Goal: Task Accomplishment & Management: Use online tool/utility

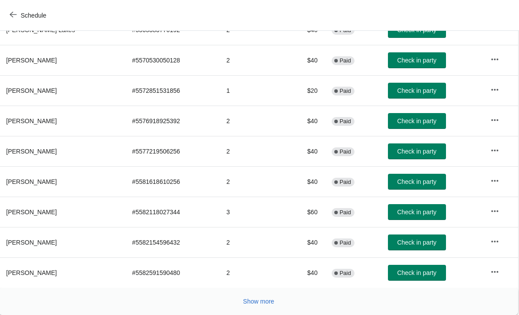
scroll to position [162, 0]
click at [247, 309] on button "Show more" at bounding box center [259, 302] width 38 height 16
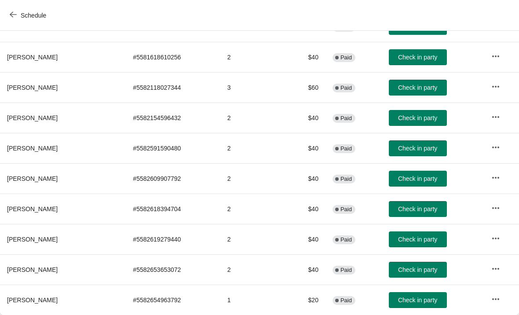
scroll to position [286, 0]
click at [417, 152] on button "Check in party" at bounding box center [418, 148] width 58 height 16
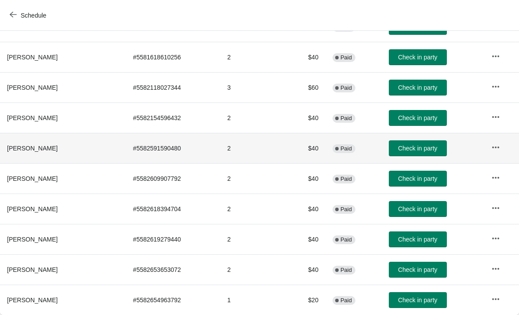
click at [430, 154] on button "Check in party" at bounding box center [418, 148] width 58 height 16
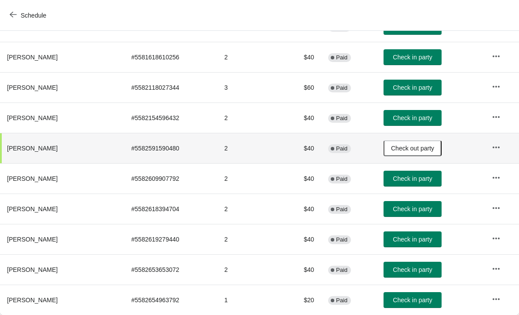
click at [415, 274] on button "Check in party" at bounding box center [413, 270] width 58 height 16
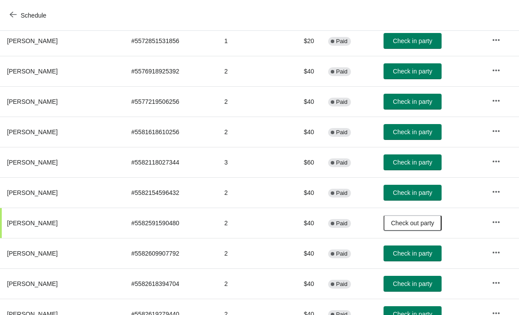
scroll to position [211, 0]
click at [421, 107] on button "Check in party" at bounding box center [413, 102] width 58 height 16
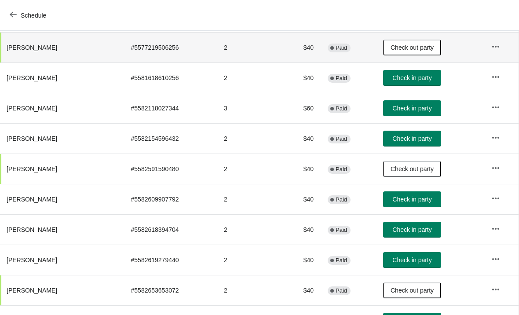
scroll to position [266, 0]
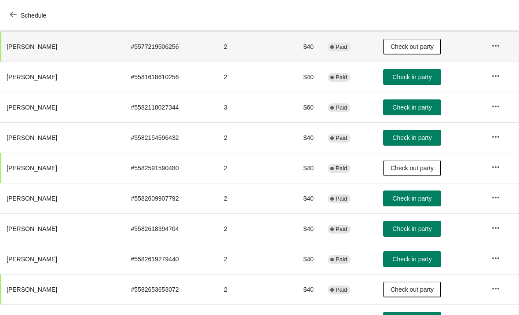
click at [412, 201] on span "Check in party" at bounding box center [412, 198] width 39 height 7
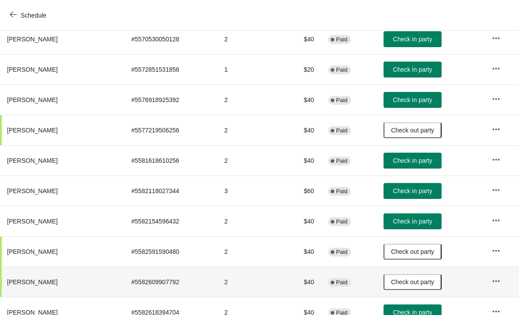
scroll to position [184, 0]
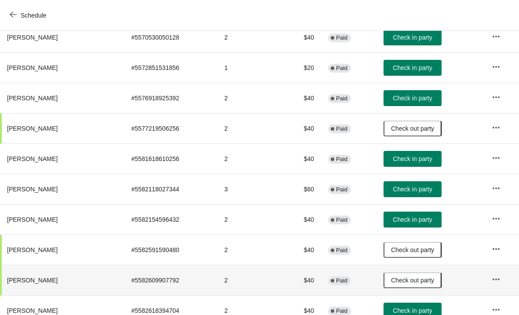
click at [418, 219] on span "Check in party" at bounding box center [412, 219] width 39 height 7
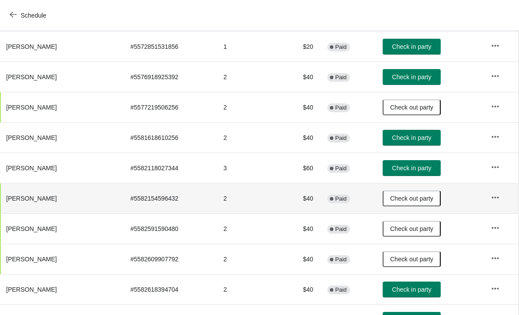
scroll to position [206, 0]
click at [417, 176] on button "Check in party" at bounding box center [412, 168] width 58 height 16
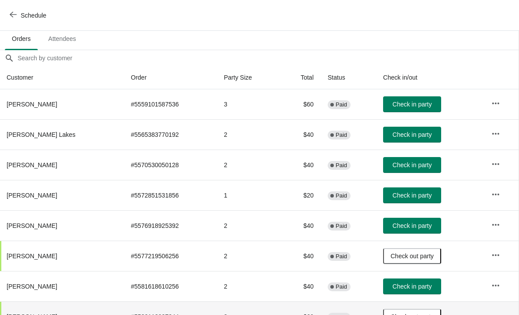
scroll to position [55, 0]
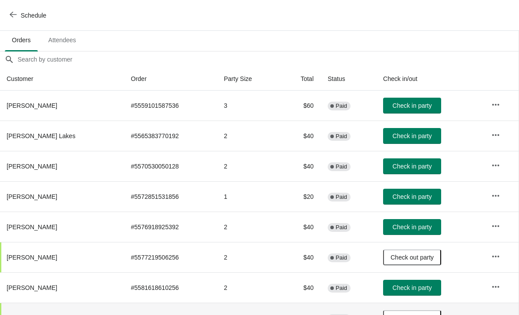
click at [413, 109] on span "Check in party" at bounding box center [412, 105] width 39 height 7
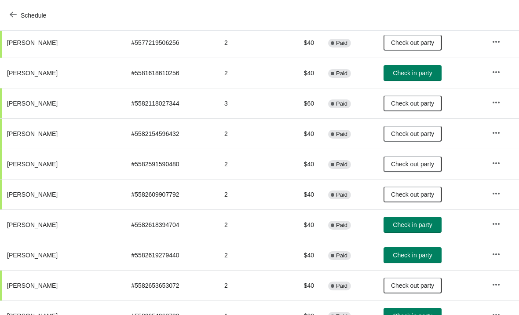
scroll to position [272, 0]
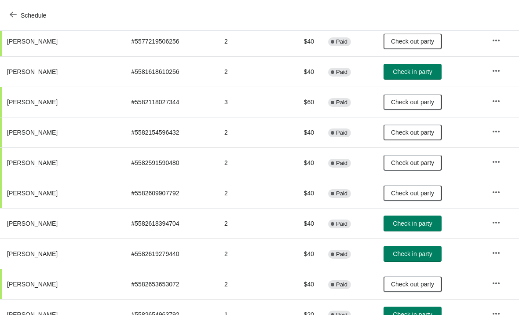
click at [416, 250] on span "Check in party" at bounding box center [412, 253] width 39 height 7
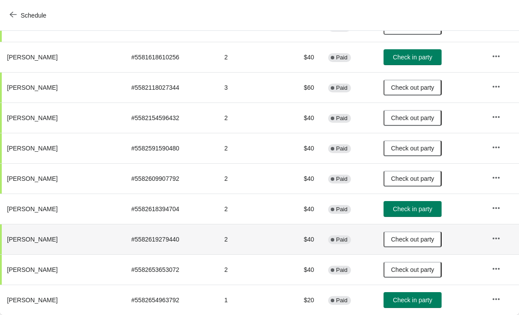
scroll to position [286, 0]
click at [419, 306] on button "Check in party" at bounding box center [413, 300] width 58 height 16
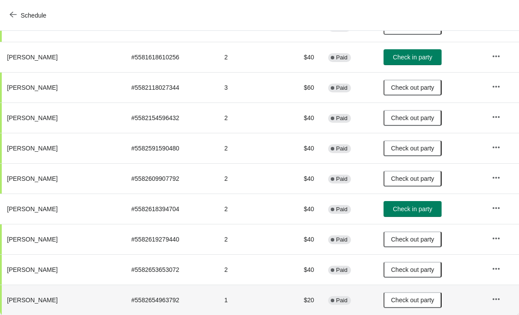
click at [411, 216] on button "Check in party" at bounding box center [413, 209] width 58 height 16
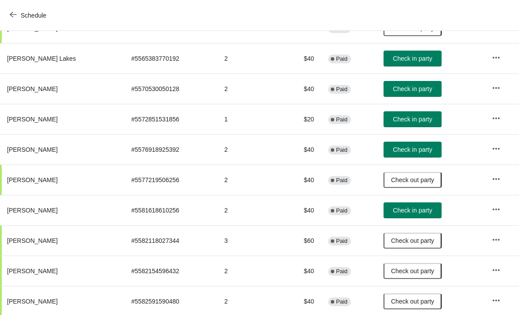
scroll to position [135, 0]
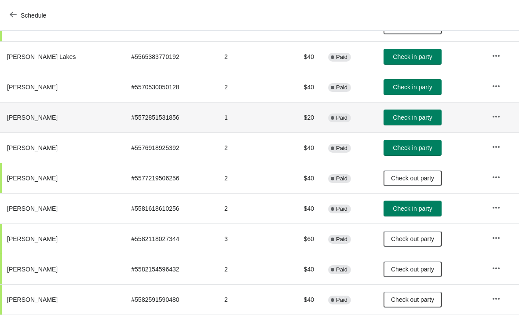
click at [413, 124] on button "Check in party" at bounding box center [413, 118] width 58 height 16
click at [406, 216] on button "Check in party" at bounding box center [413, 209] width 58 height 16
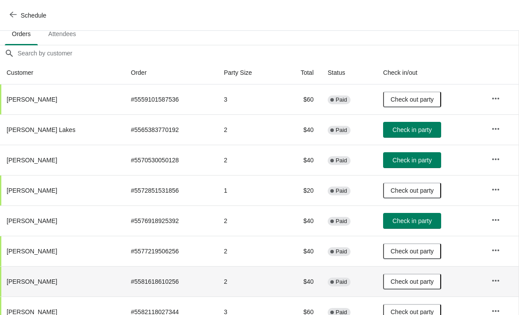
scroll to position [63, 0]
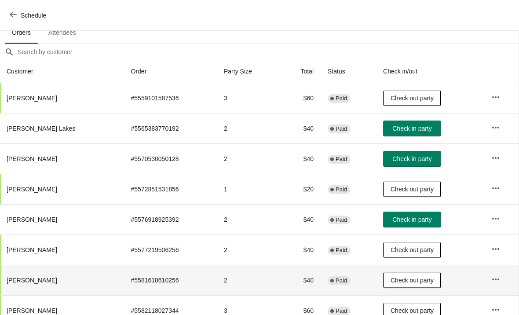
click at [417, 164] on button "Check in party" at bounding box center [412, 159] width 58 height 16
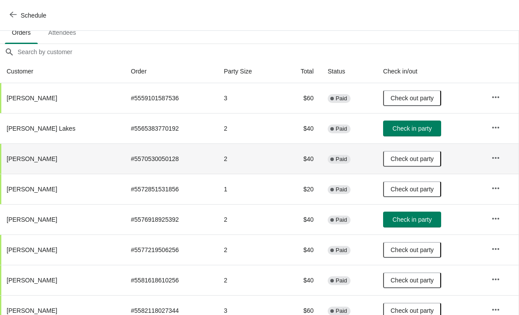
click at [408, 227] on button "Check in party" at bounding box center [412, 220] width 58 height 16
